Goal: Check status

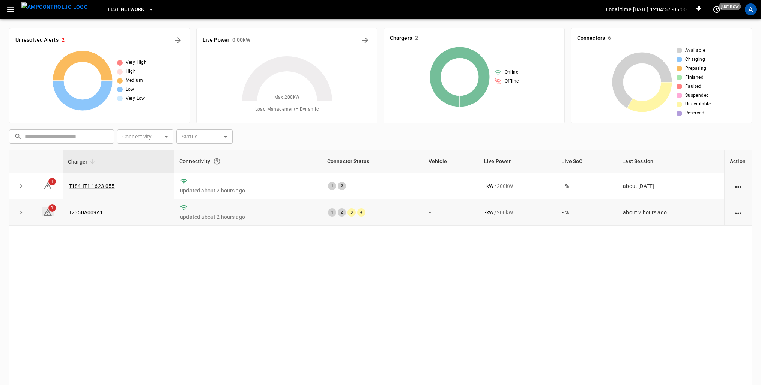
click at [51, 212] on icon at bounding box center [47, 212] width 9 height 9
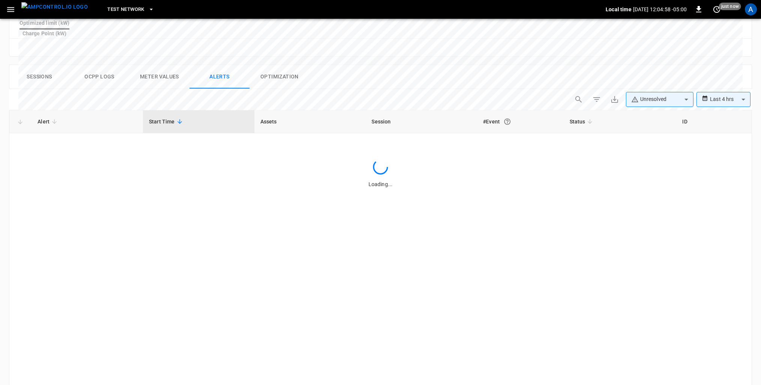
scroll to position [339, 0]
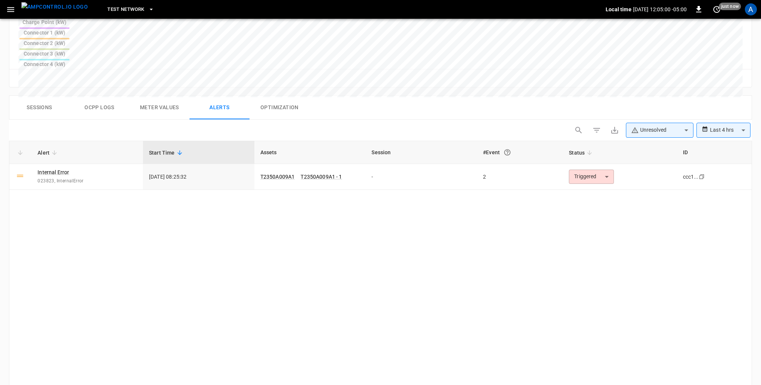
click at [63, 168] on link "Internal Error" at bounding box center [54, 172] width 32 height 8
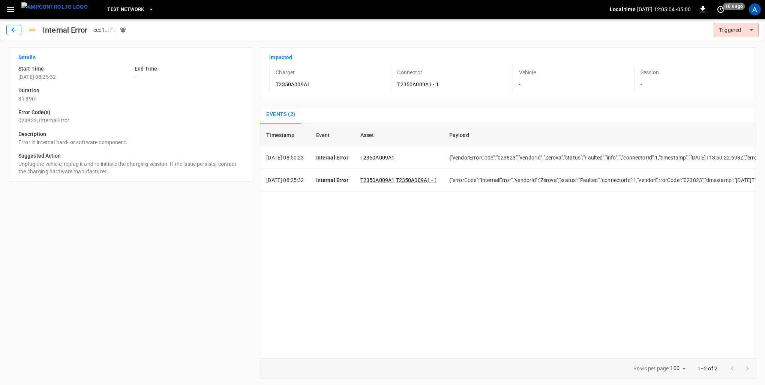
click at [13, 30] on icon "button" at bounding box center [13, 29] width 5 height 5
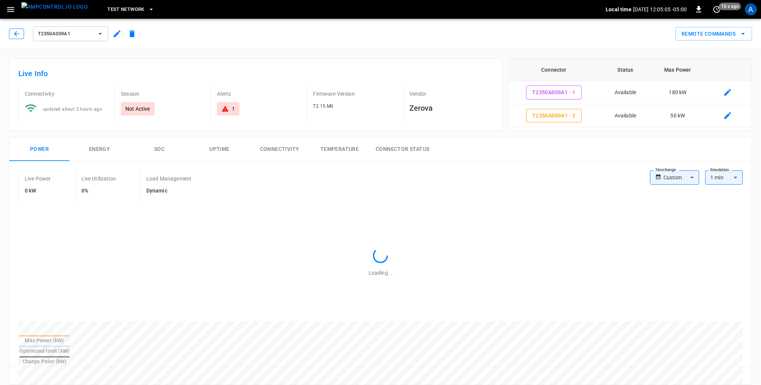
click at [15, 34] on icon "button" at bounding box center [16, 33] width 5 height 5
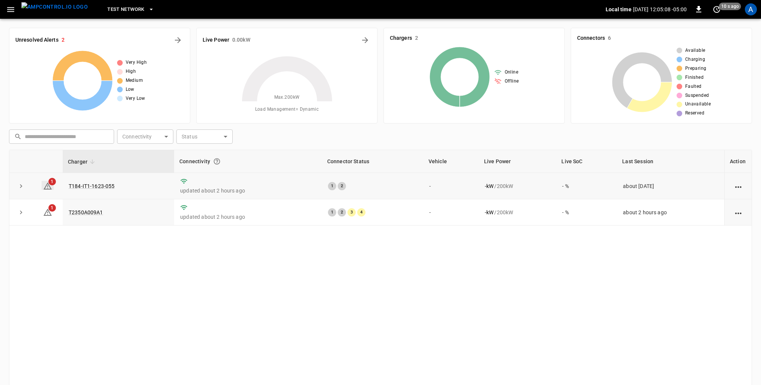
click at [50, 188] on icon at bounding box center [48, 185] width 8 height 7
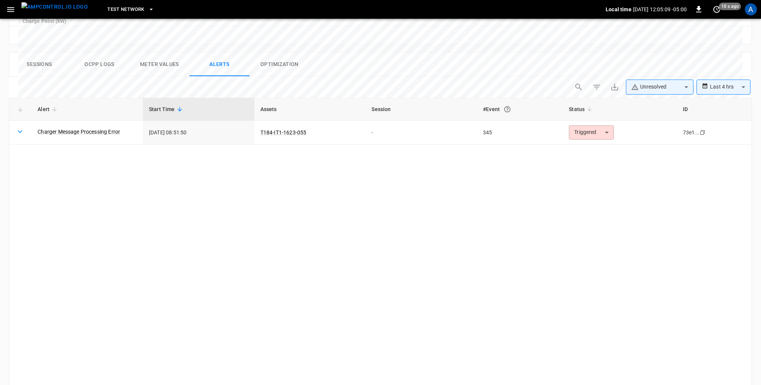
scroll to position [339, 0]
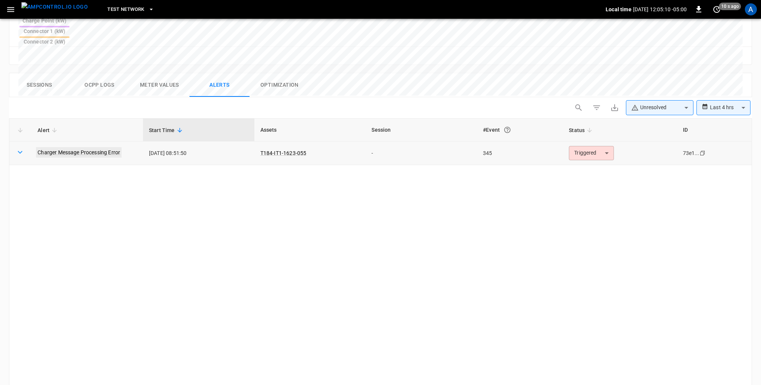
click at [96, 147] on link "Charger Message Processing Error" at bounding box center [79, 152] width 86 height 11
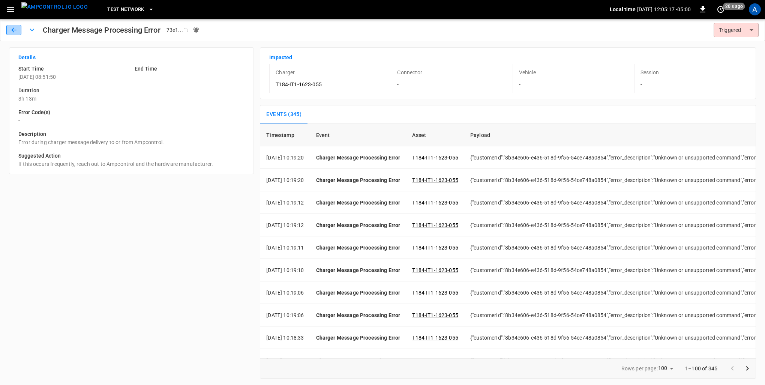
click at [9, 29] on button "button" at bounding box center [13, 30] width 15 height 11
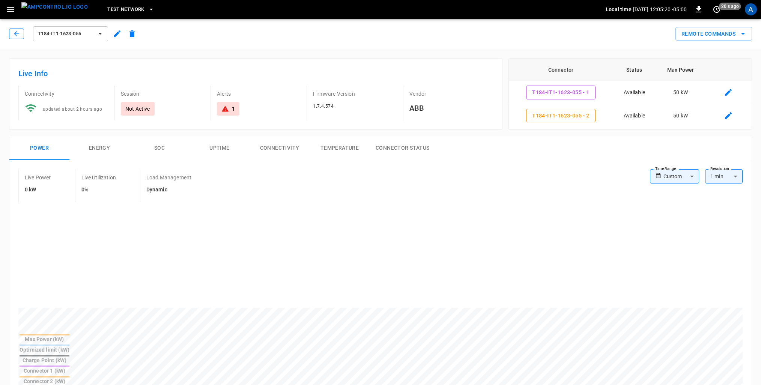
click at [15, 31] on icon "button" at bounding box center [17, 34] width 8 height 8
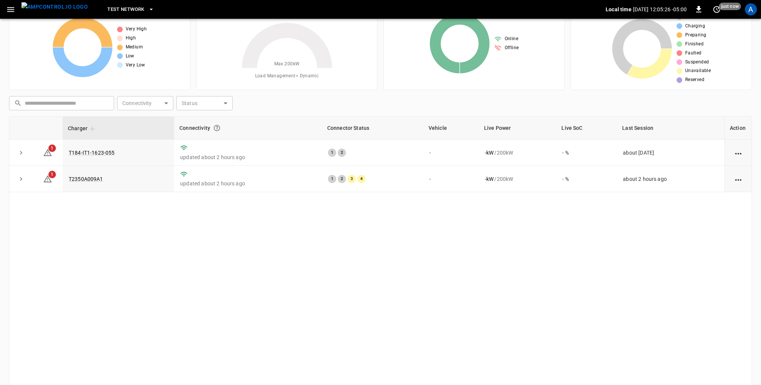
scroll to position [63, 0]
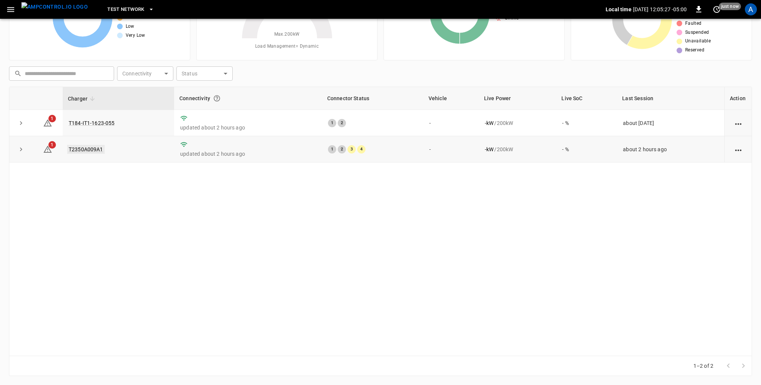
click at [89, 150] on link "T2350A009A1" at bounding box center [86, 149] width 38 height 9
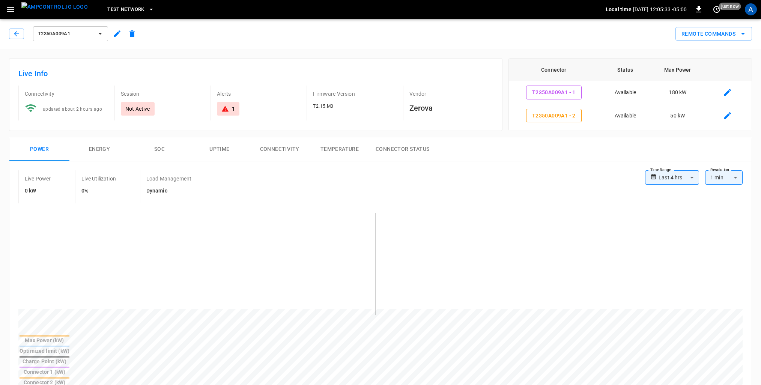
click at [150, 146] on button "SOC" at bounding box center [159, 149] width 60 height 24
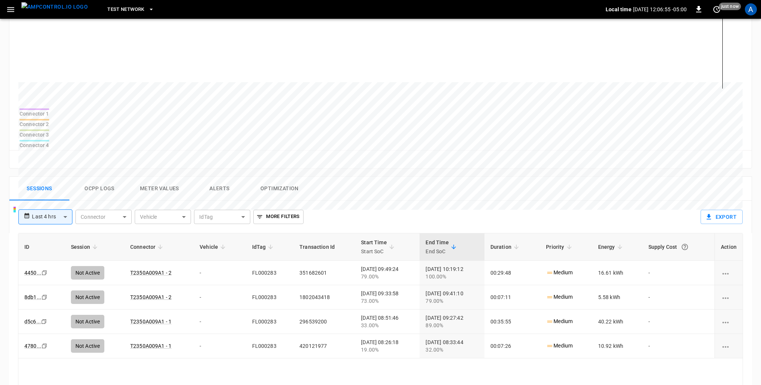
scroll to position [225, 0]
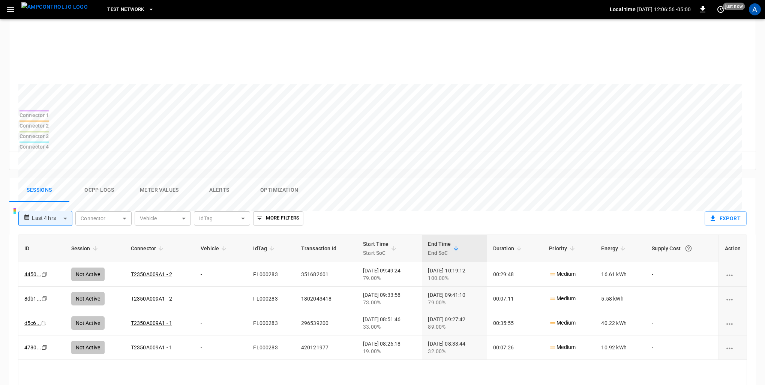
click at [63, 191] on body "**********" at bounding box center [382, 154] width 765 height 758
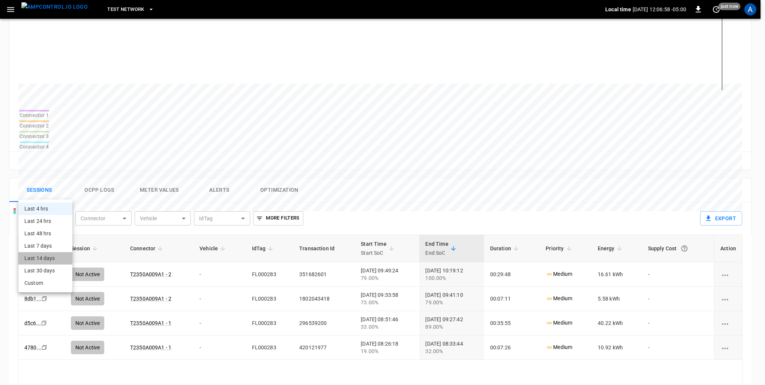
click at [43, 260] on li "Last 14 days" at bounding box center [45, 258] width 54 height 12
type input "**********"
type input "***"
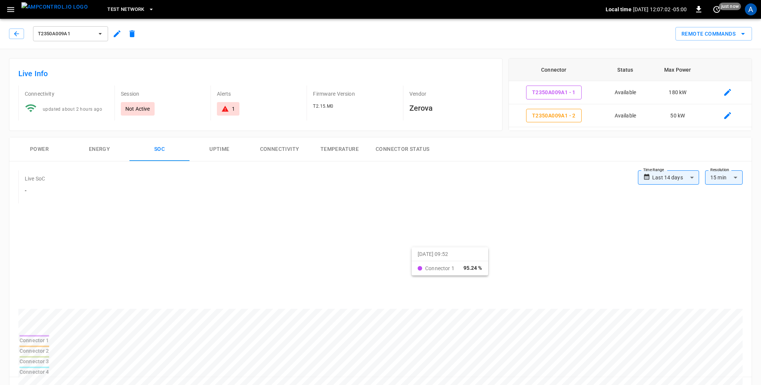
scroll to position [38, 0]
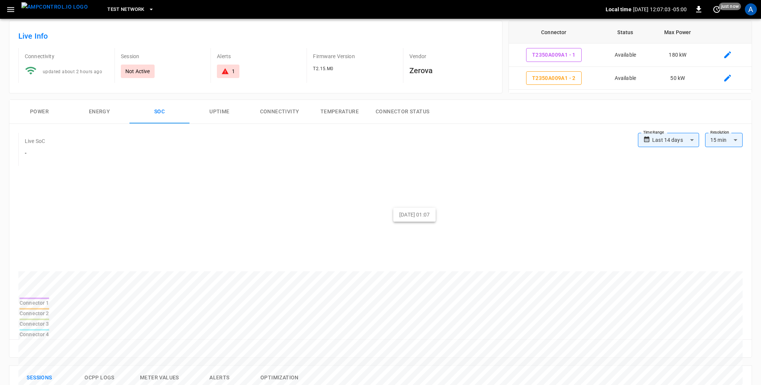
drag, startPoint x: 374, startPoint y: 175, endPoint x: 458, endPoint y: 236, distance: 104.7
click at [497, 255] on div at bounding box center [380, 233] width 724 height 128
drag, startPoint x: 380, startPoint y: 187, endPoint x: 490, endPoint y: 226, distance: 116.6
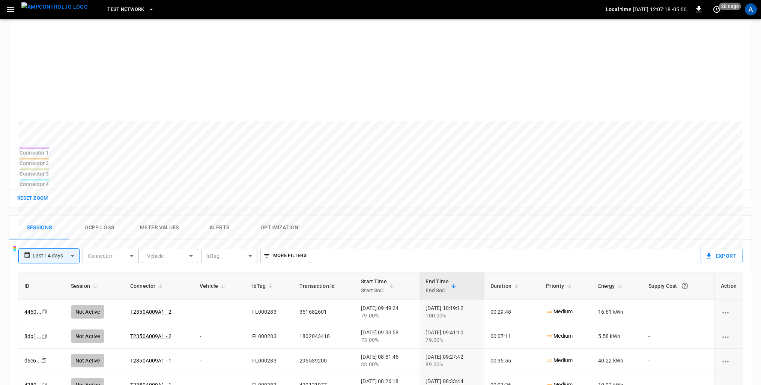
scroll to position [0, 0]
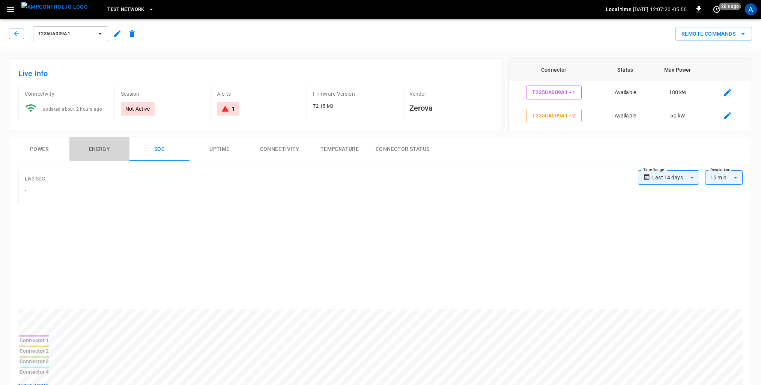
click at [101, 155] on button "Energy" at bounding box center [99, 149] width 60 height 24
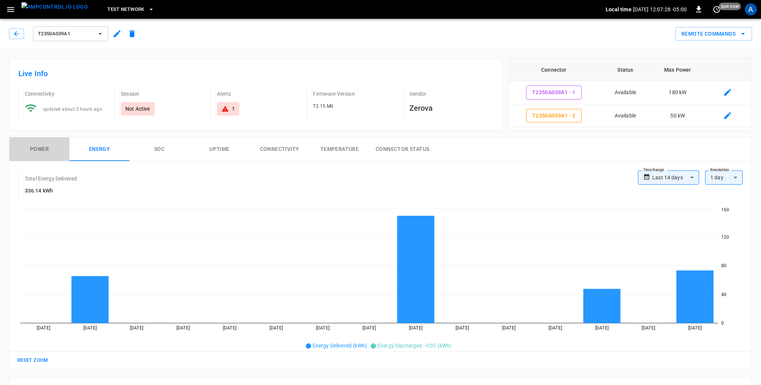
click at [33, 149] on button "Power" at bounding box center [39, 149] width 60 height 24
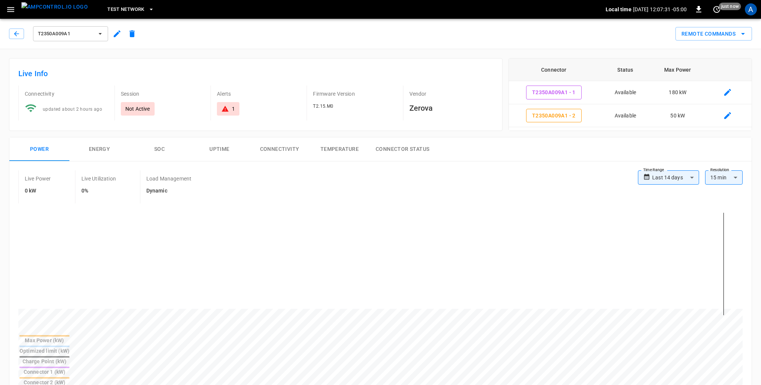
drag, startPoint x: 398, startPoint y: 271, endPoint x: 507, endPoint y: 316, distance: 118.4
click at [507, 316] on div at bounding box center [380, 270] width 724 height 128
drag, startPoint x: 54, startPoint y: 253, endPoint x: 161, endPoint y: 287, distance: 111.8
drag, startPoint x: 117, startPoint y: 254, endPoint x: 333, endPoint y: 311, distance: 223.4
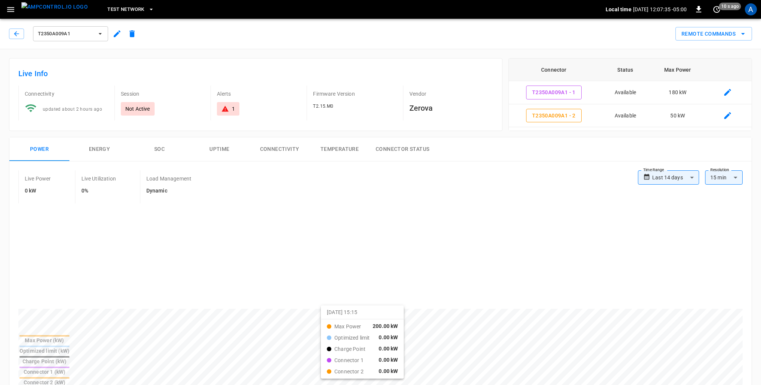
drag, startPoint x: 135, startPoint y: 253, endPoint x: 330, endPoint y: 311, distance: 203.3
click at [225, 147] on button "Uptime" at bounding box center [219, 149] width 60 height 24
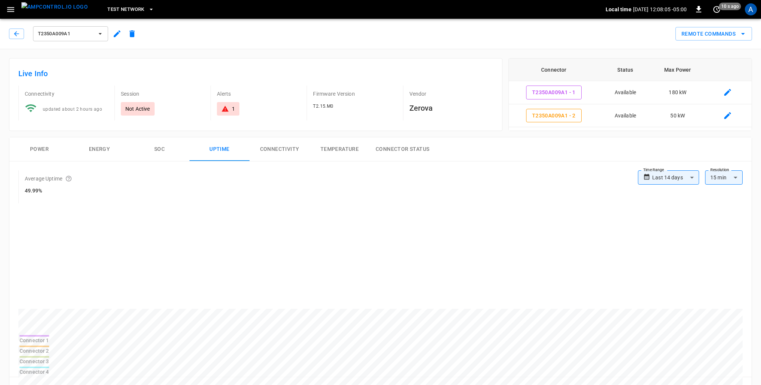
click at [282, 150] on button "Connectivity" at bounding box center [279, 149] width 60 height 24
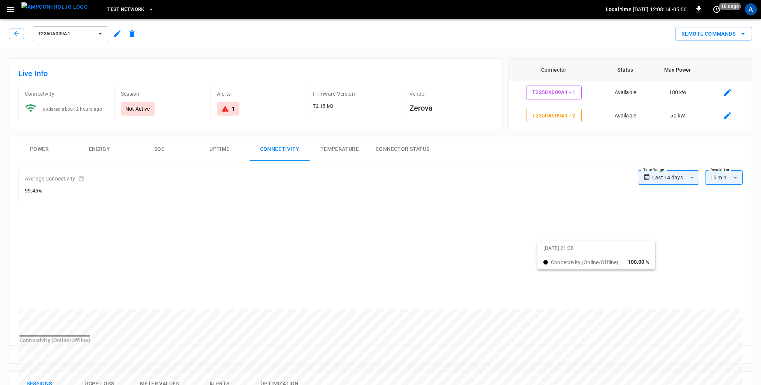
drag, startPoint x: 581, startPoint y: 213, endPoint x: 647, endPoint y: 249, distance: 75.8
click at [358, 149] on button "Temperature" at bounding box center [339, 149] width 60 height 24
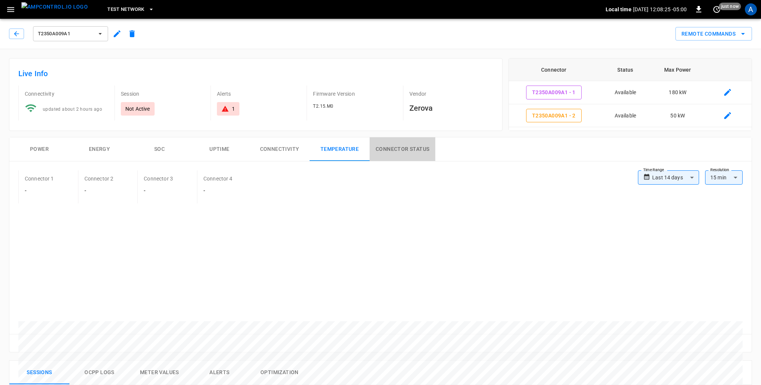
click at [407, 152] on button "Connector Status" at bounding box center [402, 149] width 66 height 24
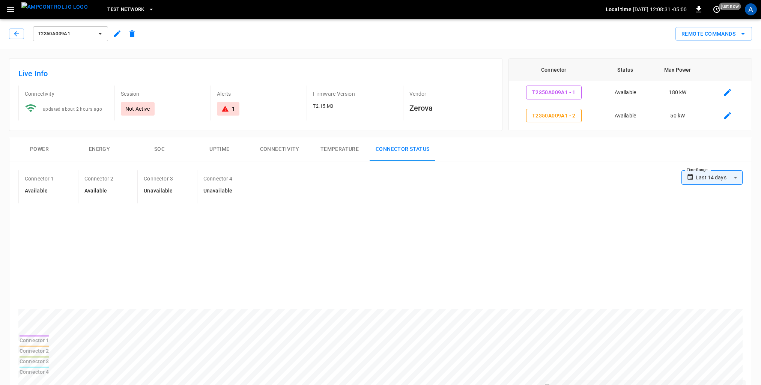
drag, startPoint x: 677, startPoint y: 227, endPoint x: 750, endPoint y: 269, distance: 85.0
click at [750, 269] on div "Connector 1 Connector 2 Connector 3 Connector 4" at bounding box center [380, 291] width 742 height 170
click at [734, 269] on div at bounding box center [380, 270] width 724 height 128
click at [7, 8] on icon "button" at bounding box center [10, 9] width 9 height 9
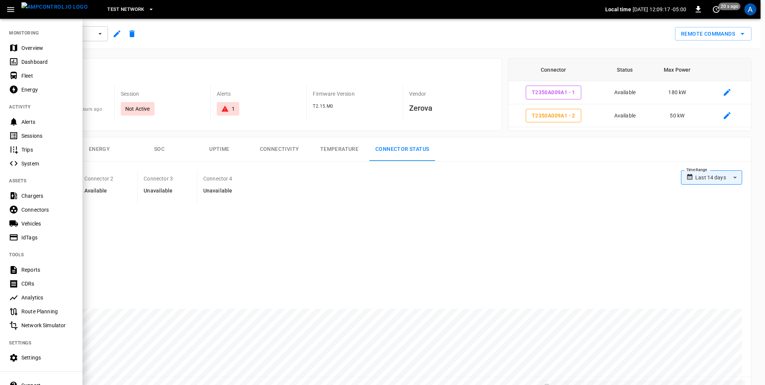
click at [24, 63] on div "Dashboard" at bounding box center [47, 62] width 52 height 8
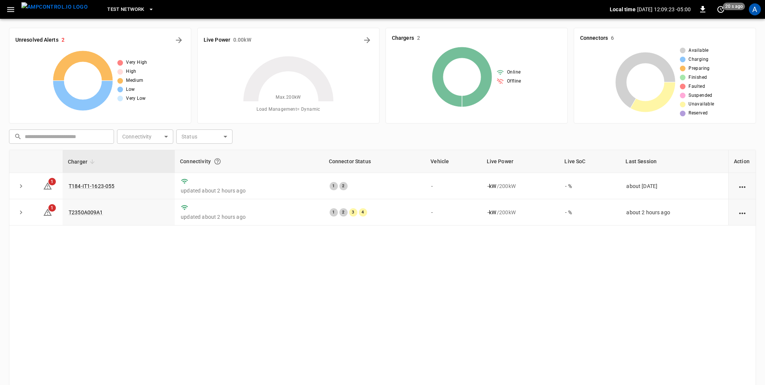
click at [223, 136] on body "Test Network Local time [DATE] 12:09:23 -05:00 0 20 s ago A Unresolved Alerts 2…" at bounding box center [382, 224] width 765 height 448
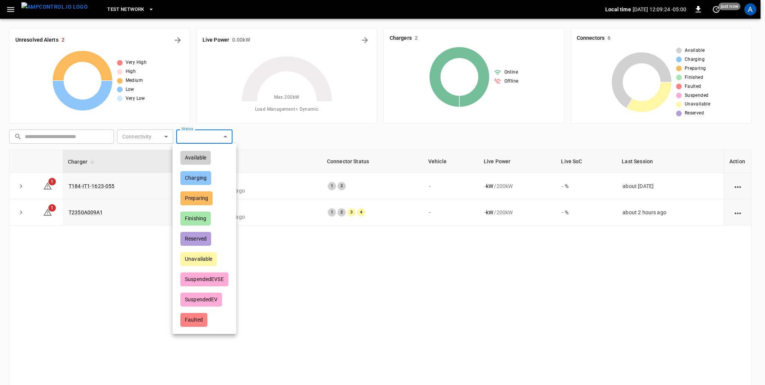
click at [223, 136] on div at bounding box center [382, 192] width 765 height 385
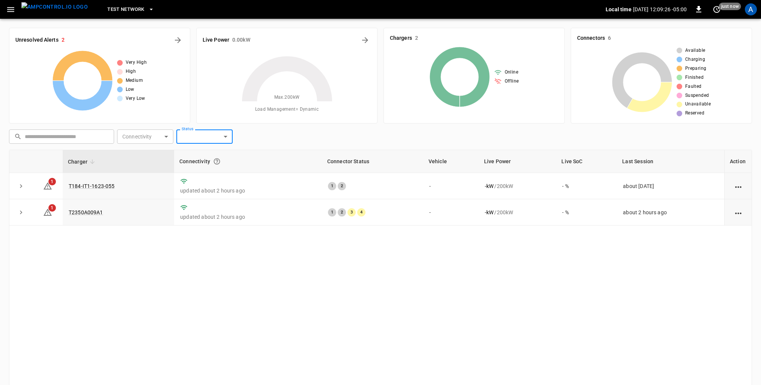
click at [131, 269] on div "Charger Connectivity Connector Status Vehicle Live Power Live SoC Last Session …" at bounding box center [380, 284] width 743 height 269
